Goal: Transaction & Acquisition: Book appointment/travel/reservation

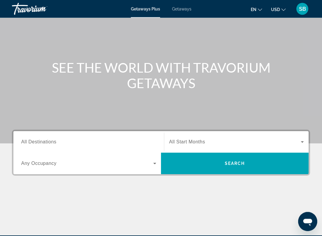
scroll to position [36, 0]
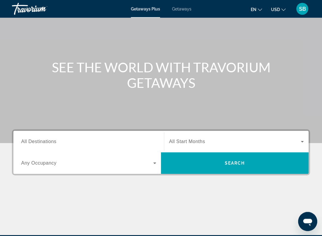
click at [150, 10] on span "Getaways Plus" at bounding box center [145, 9] width 29 height 5
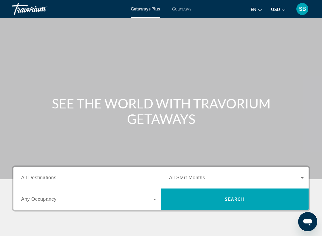
click at [152, 19] on div "Main content" at bounding box center [161, 89] width 322 height 179
click at [50, 177] on span "All Destinations" at bounding box center [38, 177] width 35 height 5
click at [50, 177] on input "Destination All Destinations" at bounding box center [88, 177] width 135 height 7
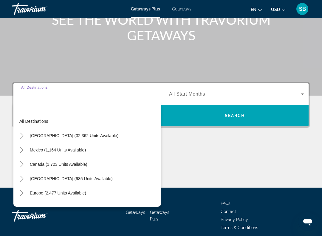
scroll to position [108, 0]
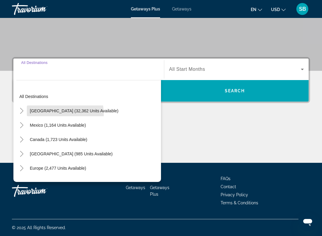
click at [46, 115] on span "Search widget" at bounding box center [74, 111] width 95 height 14
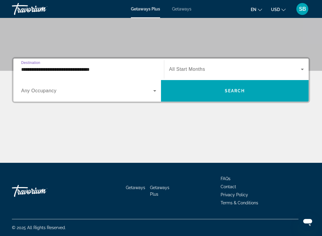
click at [44, 72] on input "**********" at bounding box center [88, 69] width 135 height 7
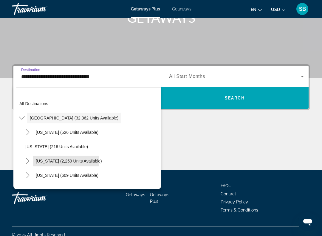
click at [54, 160] on span "[US_STATE] (2,259 units available)" at bounding box center [69, 160] width 66 height 5
type input "**********"
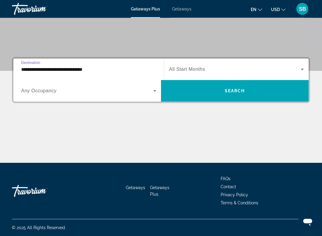
scroll to position [108, 0]
click at [156, 90] on icon "Search widget" at bounding box center [154, 90] width 7 height 7
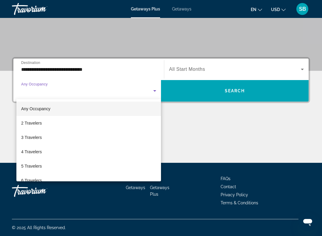
click at [31, 122] on span "2 Travelers" at bounding box center [31, 122] width 21 height 7
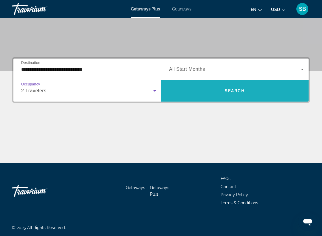
click at [231, 87] on span "Search widget" at bounding box center [235, 91] width 148 height 14
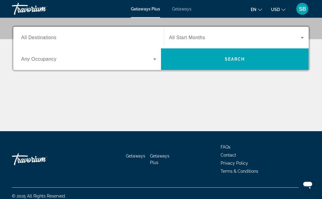
scroll to position [145, 0]
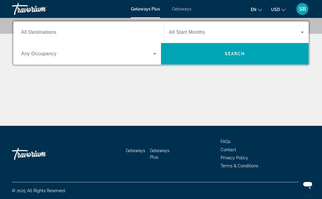
click at [8, 45] on div "Destination All Destinations Start Month All Start Months Occupancy Any Occupan…" at bounding box center [161, 73] width 322 height 106
click at [52, 32] on span "All Destinations" at bounding box center [38, 32] width 35 height 5
click at [52, 32] on input "Destination All Destinations" at bounding box center [88, 32] width 135 height 7
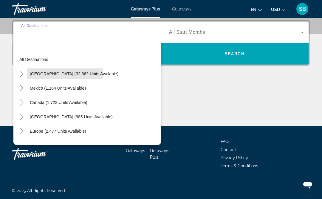
click at [63, 75] on span "[GEOGRAPHIC_DATA] (32,362 units available)" at bounding box center [74, 73] width 89 height 5
type input "**********"
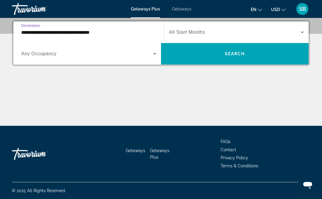
click at [55, 55] on span "Any Occupancy" at bounding box center [38, 53] width 35 height 5
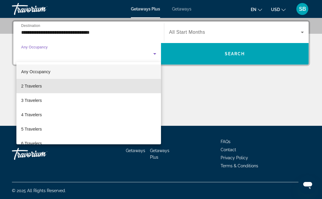
click at [46, 88] on mat-option "2 Travelers" at bounding box center [88, 86] width 145 height 14
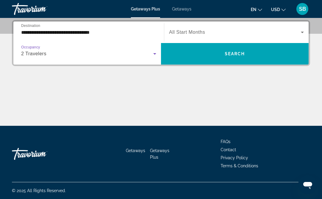
click at [69, 33] on input "**********" at bounding box center [88, 32] width 135 height 7
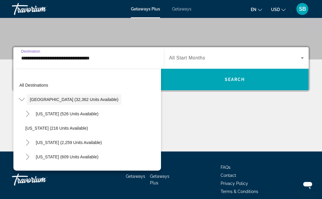
click at [6, 70] on div "**********" at bounding box center [161, 99] width 322 height 106
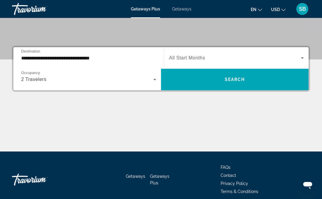
scroll to position [122, 0]
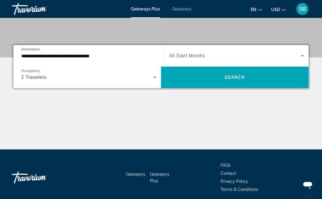
click at [184, 7] on span "Getaways" at bounding box center [181, 9] width 19 height 5
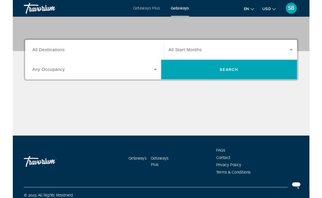
scroll to position [124, 0]
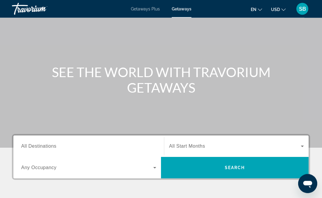
click at [281, 10] on button "USD USD ($) MXN (Mex$) CAD (Can$) GBP (£) EUR (€) AUD (A$) NZD (NZ$) CNY (CN¥)" at bounding box center [278, 9] width 15 height 9
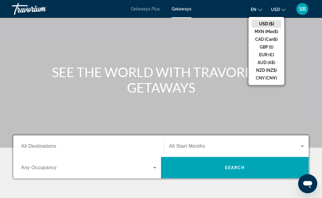
click at [223, 63] on div "Main content" at bounding box center [161, 58] width 322 height 179
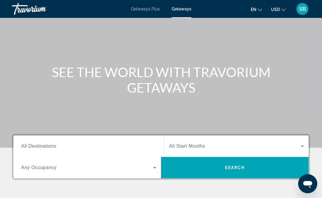
click at [186, 10] on span "Getaways" at bounding box center [182, 9] width 20 height 5
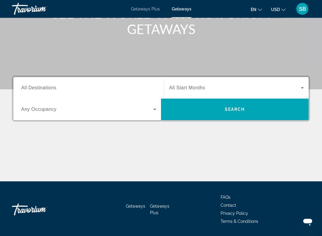
scroll to position [90, 0]
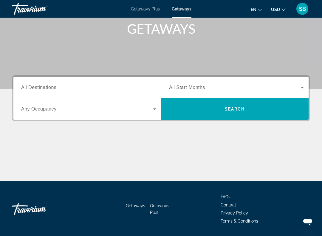
click at [57, 112] on span "Search widget" at bounding box center [87, 109] width 132 height 7
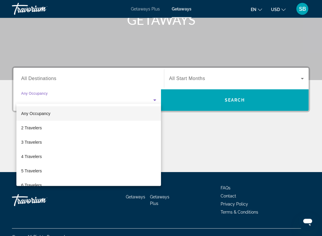
scroll to position [108, 0]
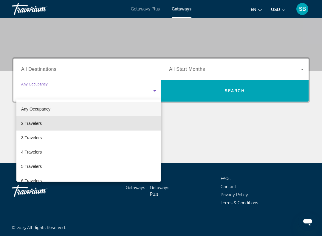
click at [33, 122] on span "2 Travelers" at bounding box center [31, 123] width 21 height 7
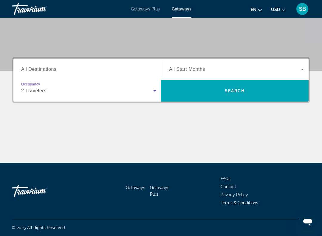
click at [140, 185] on span "Getaways" at bounding box center [135, 187] width 19 height 5
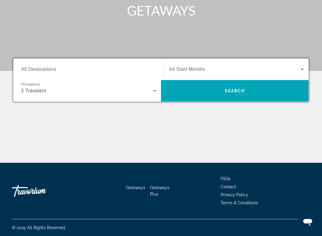
scroll to position [0, 0]
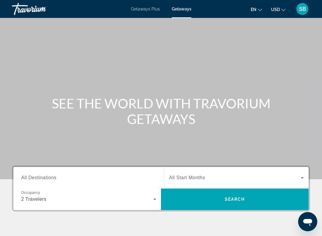
click at [208, 175] on span "Search widget" at bounding box center [235, 177] width 132 height 7
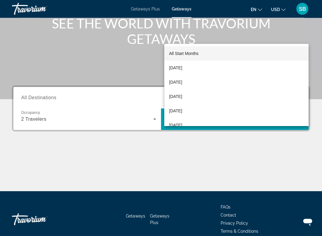
scroll to position [108, 0]
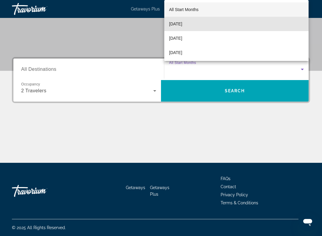
click at [204, 21] on mat-option "September 2025" at bounding box center [236, 24] width 144 height 14
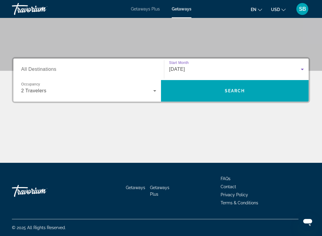
click at [305, 67] on icon "Search widget" at bounding box center [302, 69] width 7 height 7
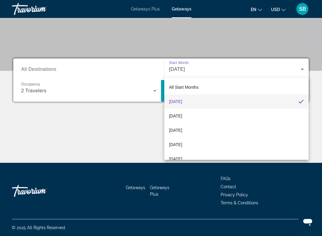
click at [208, 101] on mat-option "September 2025" at bounding box center [236, 101] width 144 height 14
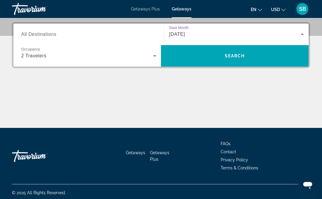
scroll to position [142, 0]
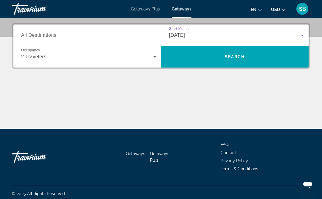
click at [301, 33] on icon "Search widget" at bounding box center [302, 35] width 7 height 7
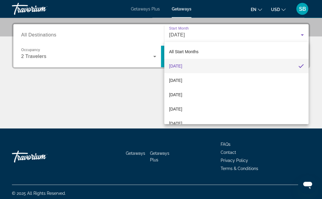
scroll to position [145, 0]
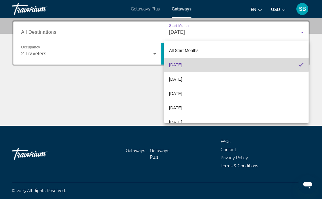
click at [204, 63] on mat-option "September 2025" at bounding box center [236, 65] width 144 height 14
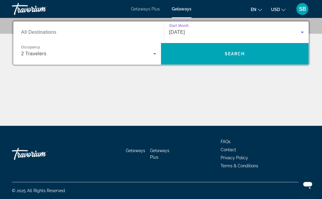
click at [52, 32] on span "All Destinations" at bounding box center [38, 32] width 35 height 5
click at [52, 32] on input "Destination All Destinations" at bounding box center [88, 32] width 135 height 7
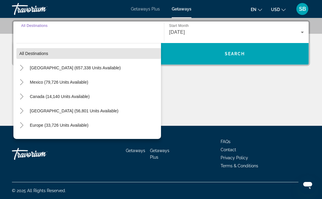
click at [102, 53] on span "Search widget" at bounding box center [88, 53] width 145 height 14
type input "**********"
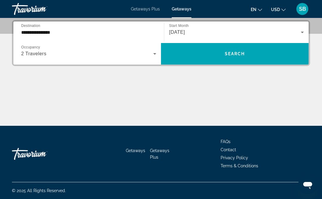
click at [62, 35] on input "**********" at bounding box center [88, 32] width 135 height 7
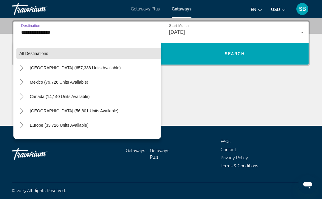
click at [35, 55] on span "All destinations" at bounding box center [33, 53] width 29 height 5
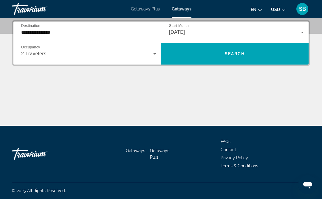
click at [157, 55] on icon "Search widget" at bounding box center [154, 53] width 7 height 7
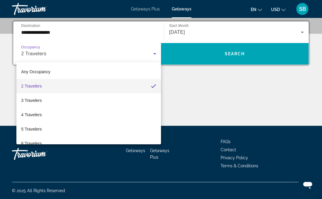
click at [157, 85] on mat-option "2 Travelers" at bounding box center [88, 86] width 145 height 14
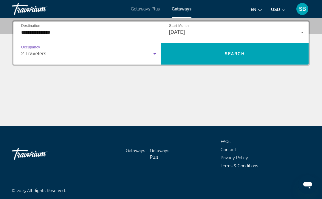
click at [303, 31] on icon "Search widget" at bounding box center [302, 32] width 7 height 7
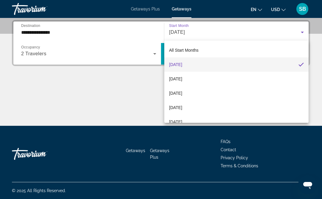
click at [93, 87] on div at bounding box center [161, 99] width 322 height 199
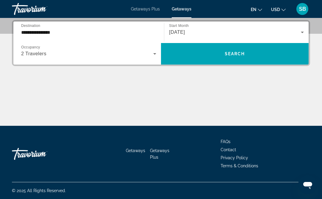
click at [101, 86] on div "Main content" at bounding box center [161, 103] width 298 height 45
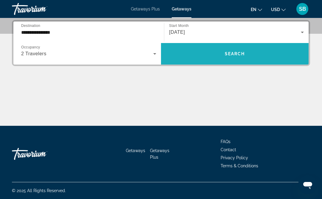
click at [246, 55] on span "Search widget" at bounding box center [235, 54] width 148 height 14
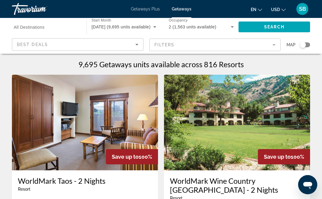
click at [268, 45] on mat-form-field "Filters" at bounding box center [215, 44] width 132 height 13
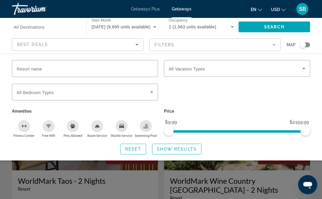
click at [129, 65] on input "Resort name" at bounding box center [85, 68] width 137 height 7
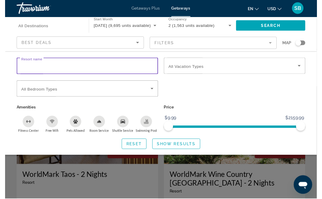
scroll to position [1, 0]
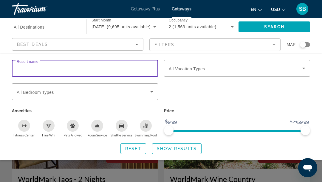
click at [304, 68] on icon "Search widget" at bounding box center [303, 68] width 7 height 7
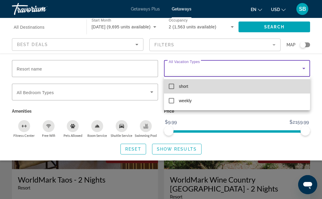
click at [212, 84] on mat-option "short" at bounding box center [237, 86] width 146 height 14
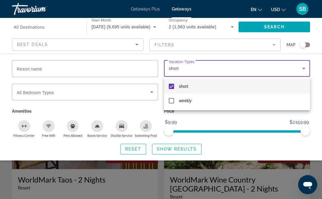
click at [44, 24] on div at bounding box center [161, 99] width 322 height 199
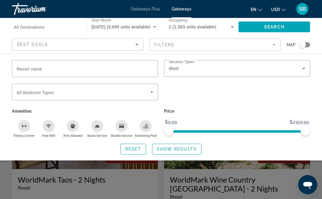
click at [139, 43] on icon "Sort by" at bounding box center [136, 44] width 7 height 7
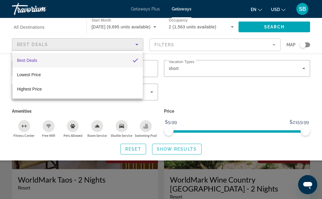
click at [60, 45] on div at bounding box center [161, 99] width 322 height 199
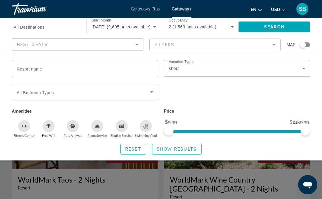
click at [49, 67] on input "Resort name" at bounding box center [85, 68] width 137 height 7
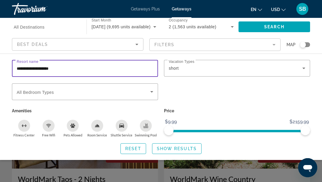
click at [92, 67] on input "**********" at bounding box center [85, 68] width 137 height 7
type input "**********"
click at [152, 95] on icon "Search widget" at bounding box center [151, 91] width 7 height 7
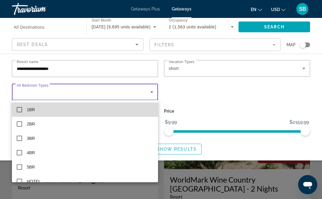
click at [22, 109] on mat-pseudo-checkbox at bounding box center [19, 109] width 5 height 5
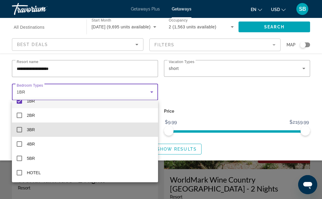
scroll to position [4, 0]
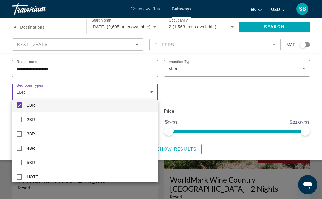
click at [203, 95] on div at bounding box center [161, 99] width 322 height 199
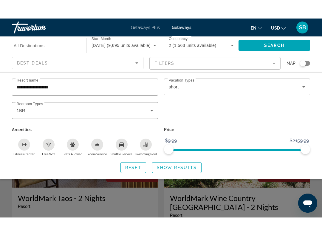
scroll to position [6, 0]
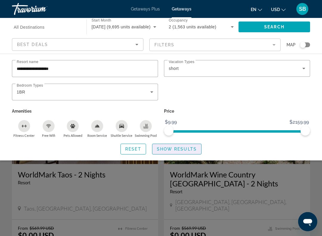
click at [187, 148] on span "Show Results" at bounding box center [177, 148] width 40 height 5
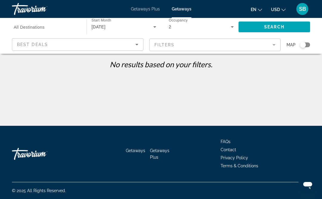
click at [45, 42] on span "Best Deals" at bounding box center [32, 44] width 31 height 5
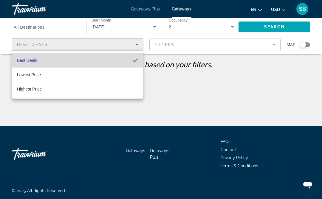
click at [43, 57] on mat-option "Best Deals" at bounding box center [77, 60] width 131 height 14
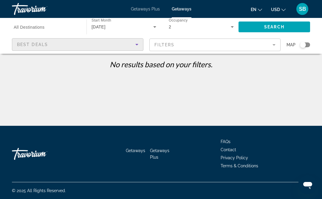
click at [58, 45] on div "Best Deals" at bounding box center [76, 44] width 118 height 7
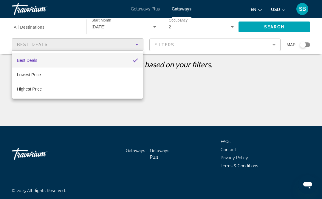
click at [208, 92] on div at bounding box center [161, 99] width 322 height 199
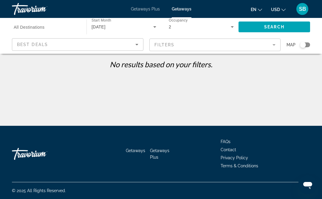
click at [302, 44] on div "Search widget" at bounding box center [303, 45] width 6 height 6
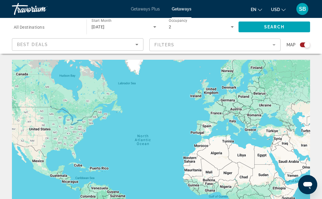
click at [278, 44] on mat-form-field "Filters" at bounding box center [215, 44] width 132 height 13
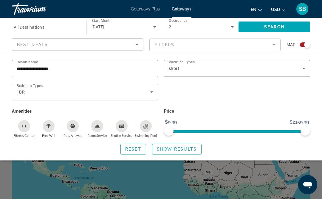
click at [45, 89] on div "1BR" at bounding box center [84, 91] width 134 height 7
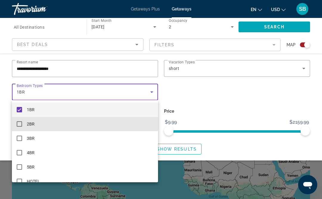
click at [23, 121] on mat-option "2BR" at bounding box center [85, 124] width 146 height 14
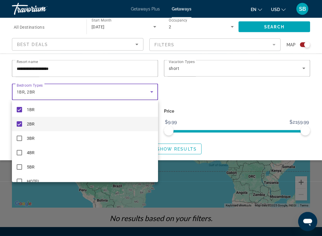
scroll to position [31, 0]
click at [42, 94] on div at bounding box center [161, 118] width 322 height 236
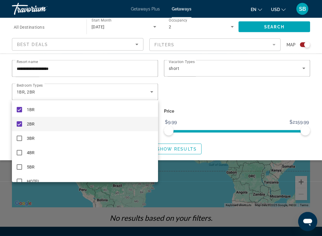
scroll to position [32, 0]
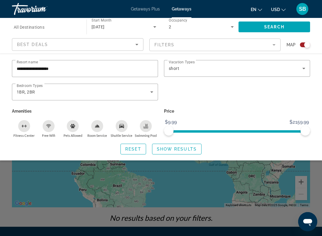
click at [41, 88] on div "1BR, 2BR" at bounding box center [84, 91] width 134 height 7
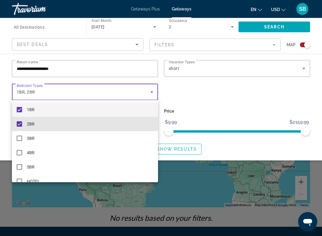
click at [22, 125] on mat-option "2BR" at bounding box center [85, 124] width 146 height 14
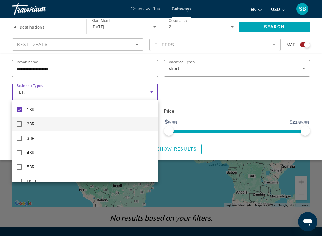
click at [70, 68] on div at bounding box center [161, 118] width 322 height 236
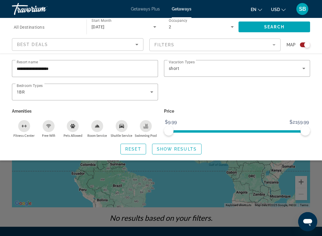
click at [68, 64] on div "**********" at bounding box center [85, 68] width 137 height 17
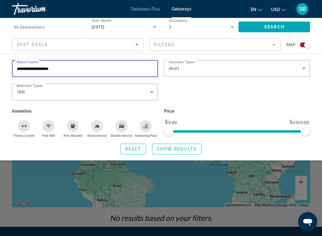
scroll to position [31, 0]
click at [59, 65] on input "**********" at bounding box center [85, 68] width 137 height 7
type input "*"
click at [72, 65] on input "**********" at bounding box center [85, 68] width 137 height 7
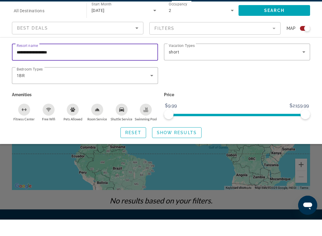
scroll to position [33, 0]
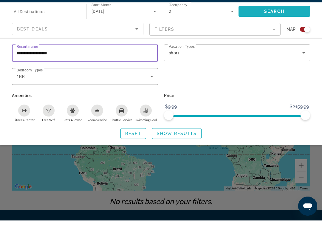
click at [248, 20] on span "Search widget" at bounding box center [275, 27] width 72 height 14
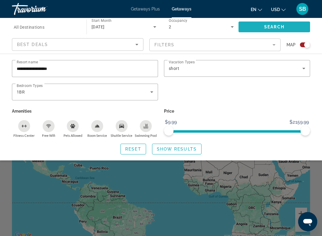
click at [265, 21] on span "Search widget" at bounding box center [275, 27] width 72 height 14
click at [61, 68] on input "**********" at bounding box center [85, 68] width 137 height 7
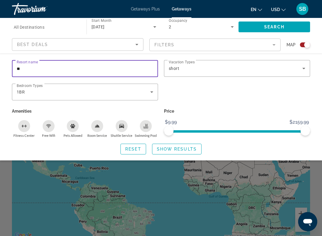
type input "*"
click at [50, 29] on input "Destination All Destinations" at bounding box center [46, 27] width 65 height 7
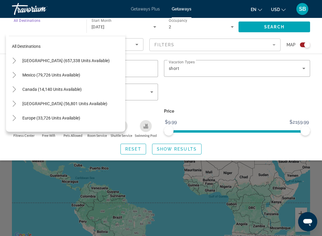
click at [76, 61] on span "United States (657,338 units available)" at bounding box center [65, 60] width 87 height 5
type input "**********"
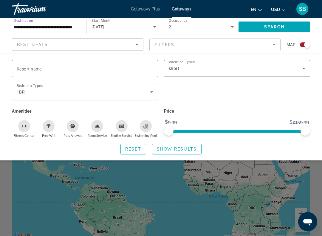
click at [35, 63] on div "Search widget" at bounding box center [85, 68] width 137 height 17
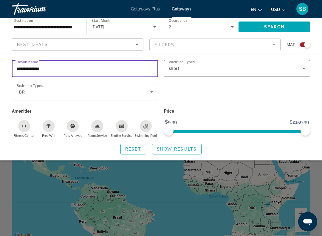
type input "**********"
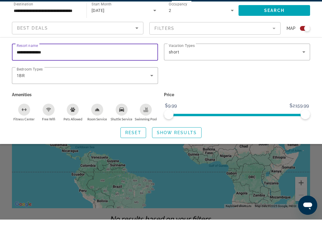
scroll to position [23, 0]
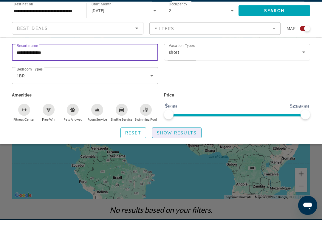
click at [166, 146] on span "Show Results" at bounding box center [177, 148] width 40 height 5
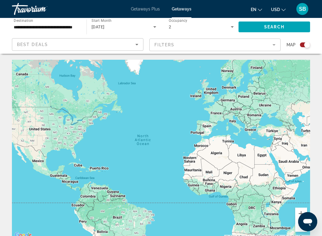
click at [27, 47] on span "Best Deals" at bounding box center [32, 44] width 31 height 5
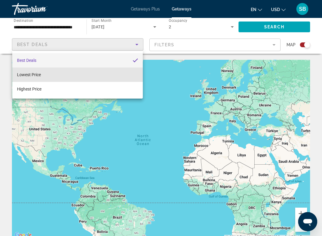
click at [38, 76] on span "Lowest Price" at bounding box center [29, 74] width 24 height 5
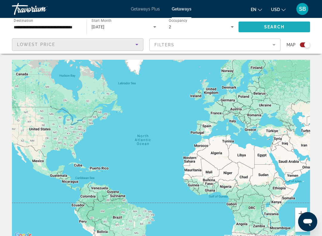
click at [276, 24] on span "Search widget" at bounding box center [275, 27] width 72 height 14
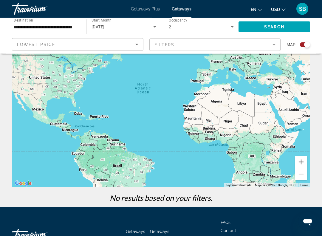
scroll to position [52, 0]
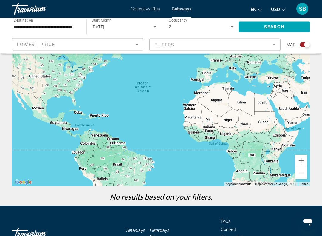
click at [186, 9] on span "Getaways" at bounding box center [182, 9] width 20 height 5
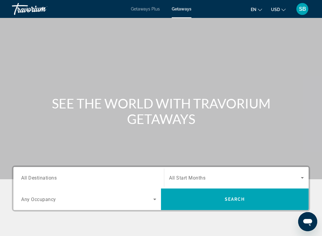
click at [302, 173] on div "Search widget" at bounding box center [236, 177] width 135 height 17
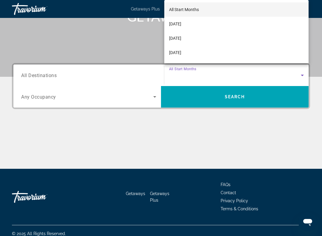
scroll to position [108, 0]
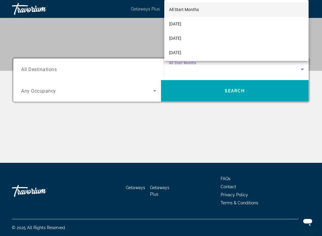
click at [143, 30] on div at bounding box center [161, 118] width 322 height 236
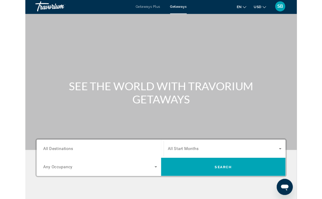
scroll to position [6, 0]
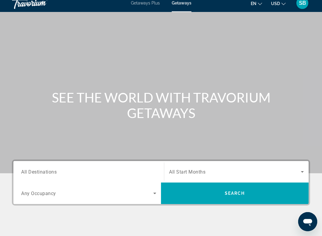
click at [275, 7] on button "USD USD ($) MXN (Mex$) CAD (Can$) GBP (£) EUR (€) AUD (A$) NZD (NZ$) CNY (CN¥)" at bounding box center [278, 3] width 15 height 9
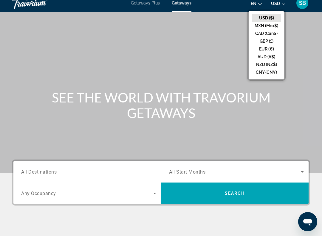
click at [209, 50] on div "Main content" at bounding box center [161, 83] width 322 height 179
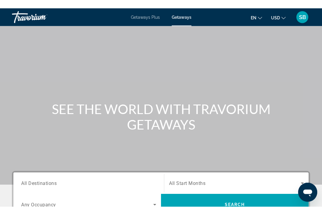
scroll to position [0, 0]
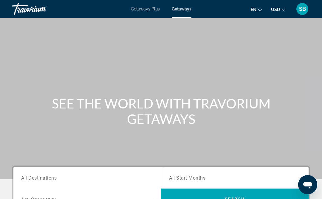
click at [31, 10] on div "Travorium" at bounding box center [42, 9] width 60 height 16
